Goal: Complete application form: Complete application form

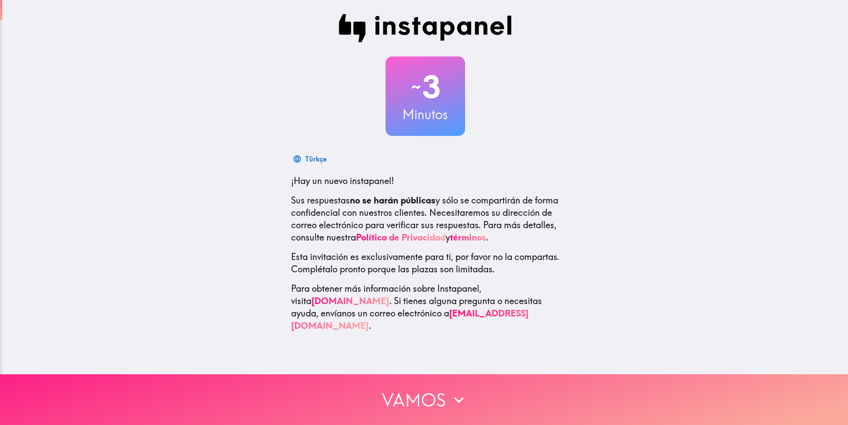
click at [457, 397] on icon "button" at bounding box center [458, 399] width 19 height 19
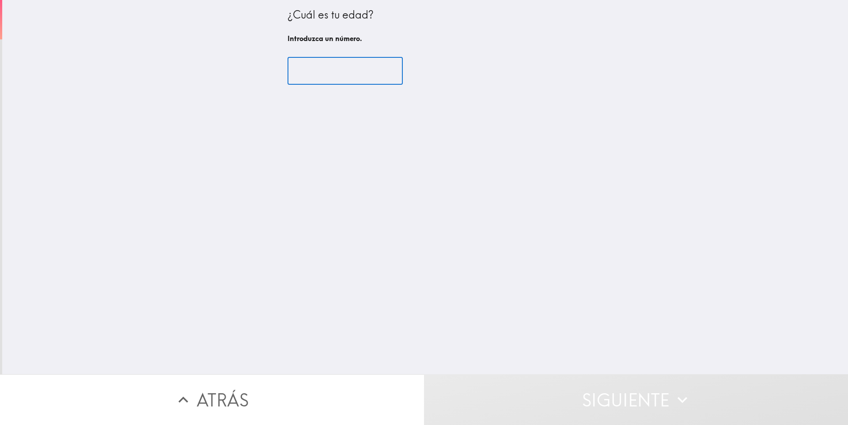
click at [330, 75] on input "number" at bounding box center [345, 70] width 115 height 27
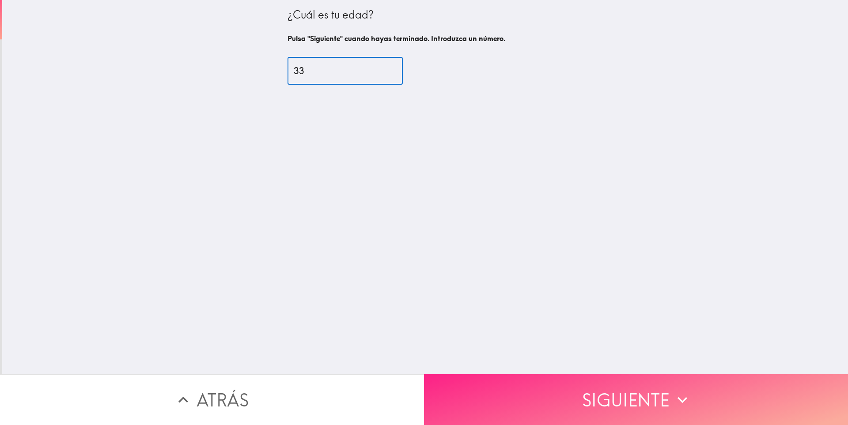
type input "33"
click at [593, 392] on button "Siguiente" at bounding box center [636, 400] width 424 height 51
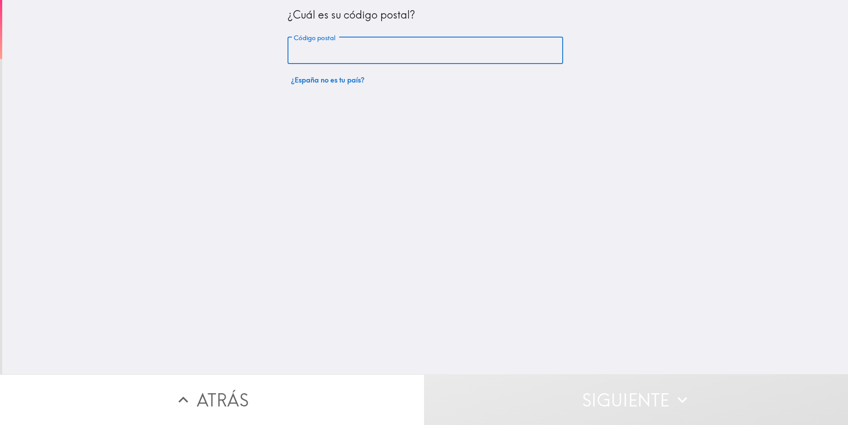
click at [371, 56] on input "Código postal" at bounding box center [426, 50] width 276 height 27
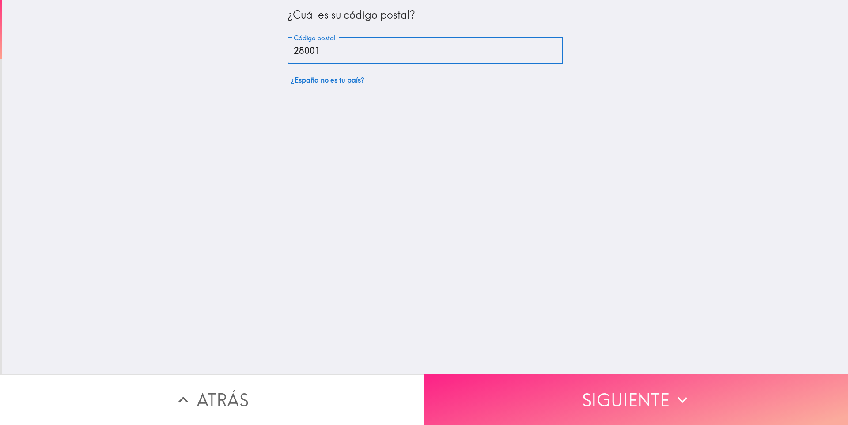
type input "28001"
click at [622, 396] on button "Siguiente" at bounding box center [636, 400] width 424 height 51
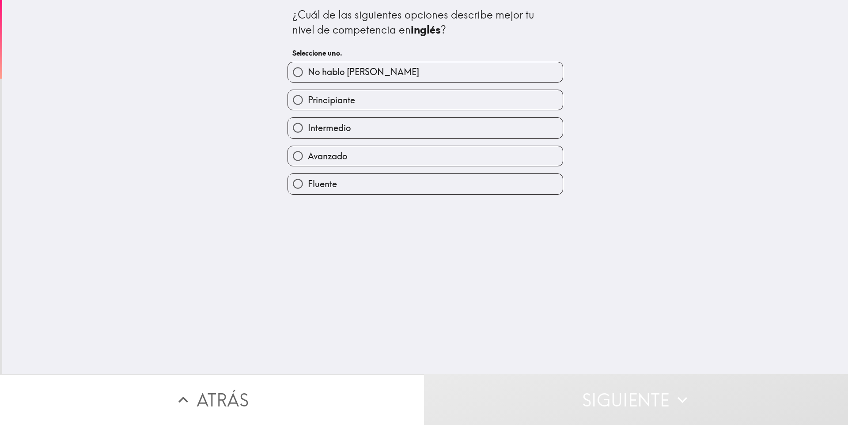
click at [328, 129] on span "Intermedio" at bounding box center [329, 128] width 43 height 12
click at [308, 129] on input "Intermedio" at bounding box center [298, 128] width 20 height 20
radio input "true"
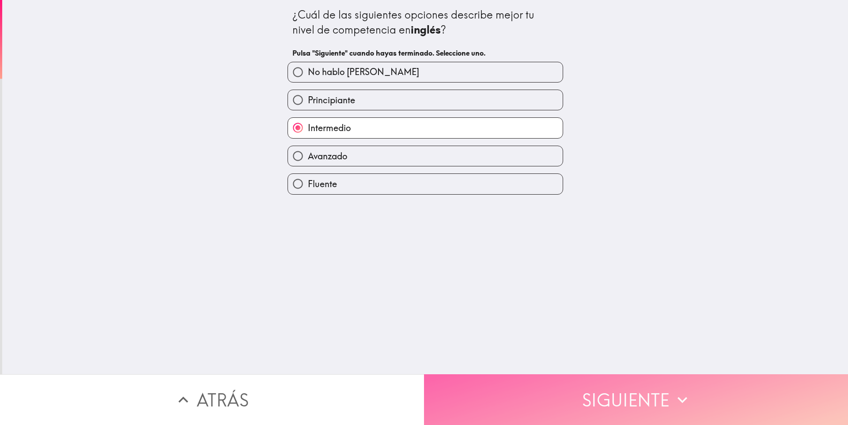
click at [585, 385] on button "Siguiente" at bounding box center [636, 400] width 424 height 51
